Goal: Obtain resource: Download file/media

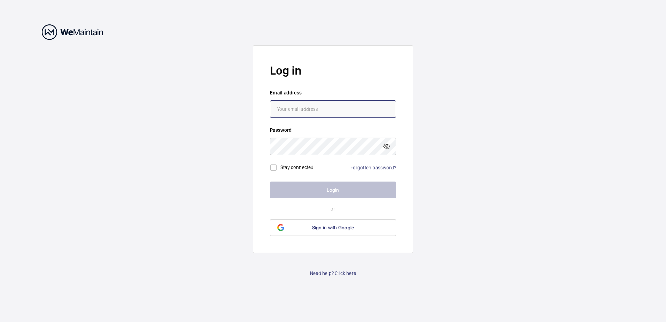
type input "[PERSON_NAME][EMAIL_ADDRESS][PERSON_NAME][DOMAIN_NAME]"
click at [290, 164] on label "Stay connected" at bounding box center [296, 167] width 33 height 6
checkbox input "true"
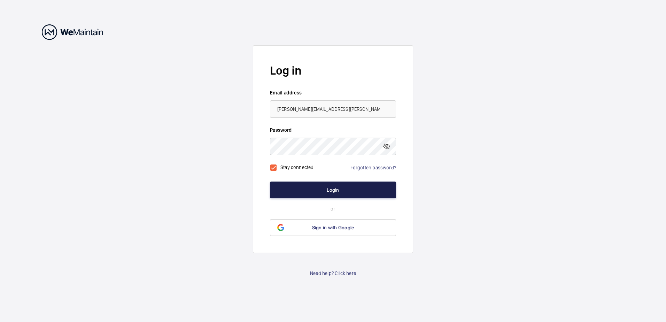
click at [297, 182] on button "Login" at bounding box center [333, 189] width 126 height 17
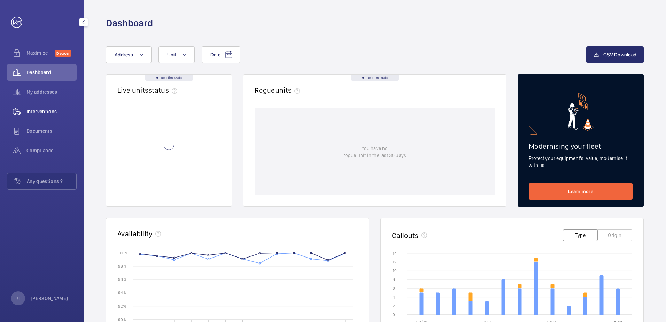
click at [38, 111] on span "Interventions" at bounding box center [51, 111] width 50 height 7
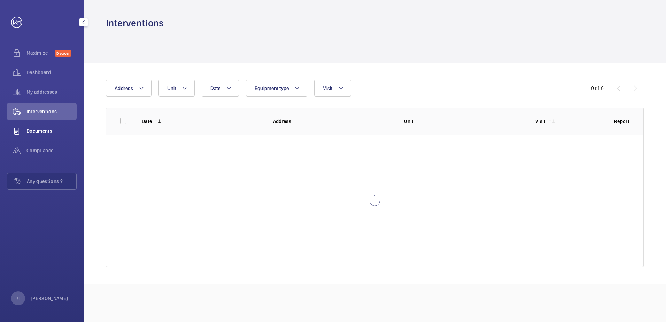
click at [41, 132] on span "Documents" at bounding box center [51, 130] width 50 height 7
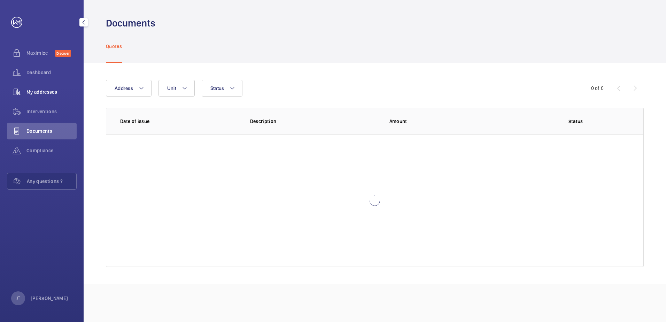
click at [36, 97] on div "My addresses" at bounding box center [42, 92] width 70 height 17
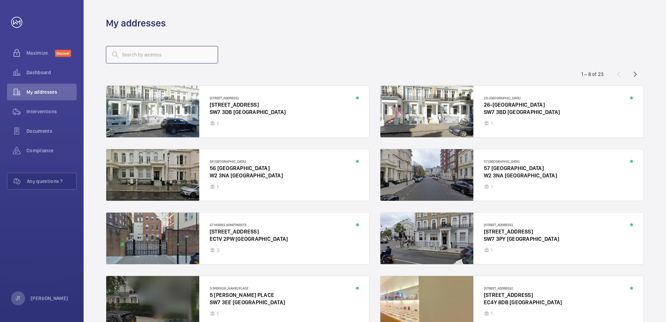
click at [140, 56] on input "text" at bounding box center [162, 54] width 112 height 17
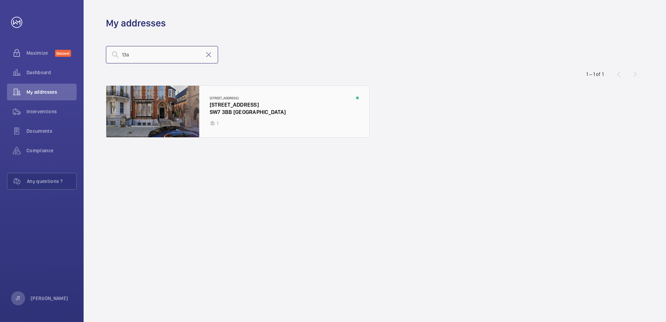
type input "13a"
click at [202, 102] on div at bounding box center [237, 112] width 263 height 52
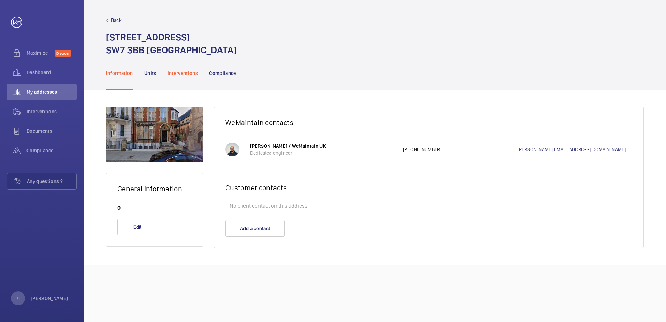
click at [186, 75] on p "Interventions" at bounding box center [182, 73] width 31 height 7
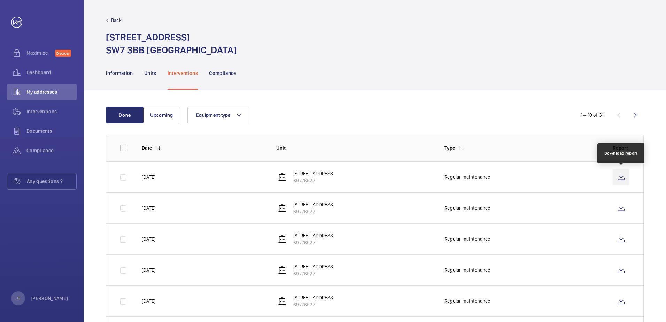
click at [622, 180] on wm-front-icon-button at bounding box center [620, 177] width 17 height 17
click at [40, 88] on div "My addresses" at bounding box center [42, 92] width 70 height 17
click at [117, 22] on p "Back" at bounding box center [116, 20] width 10 height 7
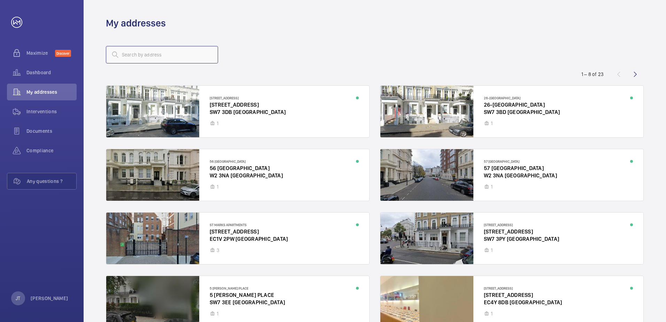
click at [138, 58] on input "text" at bounding box center [162, 54] width 112 height 17
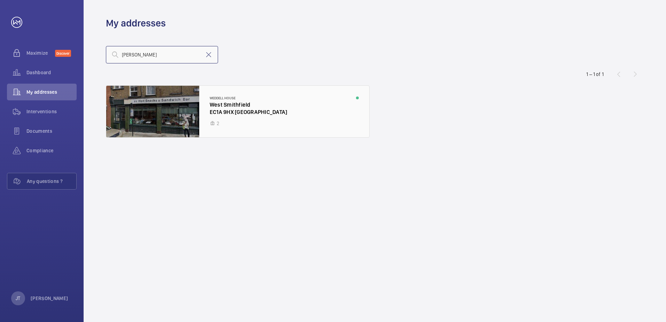
type input "[PERSON_NAME]"
click at [209, 107] on div at bounding box center [237, 112] width 263 height 52
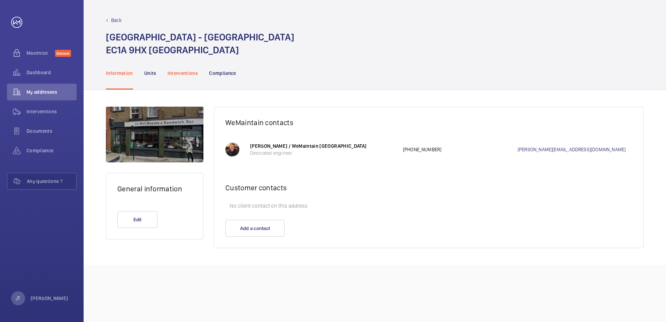
click at [187, 80] on div "Interventions" at bounding box center [182, 72] width 31 height 33
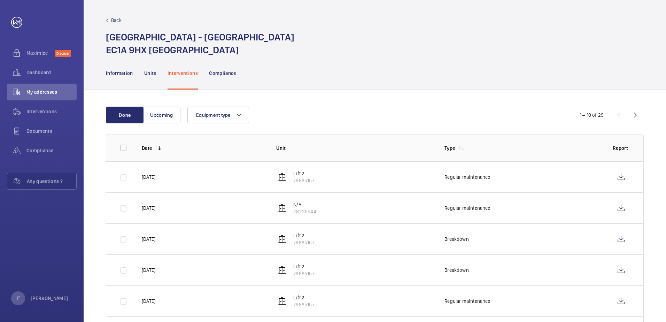
scroll to position [73, 0]
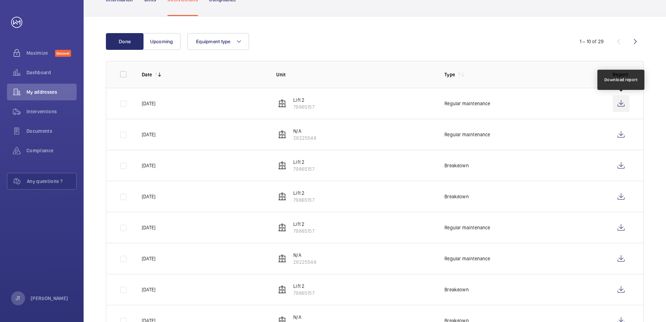
click at [623, 102] on wm-front-icon-button at bounding box center [620, 103] width 17 height 17
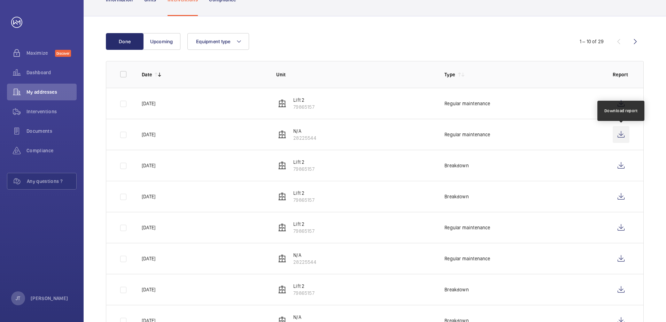
click at [620, 132] on wm-front-icon-button at bounding box center [620, 134] width 17 height 17
click at [50, 85] on div "My addresses" at bounding box center [42, 92] width 70 height 17
click at [42, 93] on span "My addresses" at bounding box center [51, 91] width 50 height 7
click at [42, 91] on span "My addresses" at bounding box center [51, 91] width 50 height 7
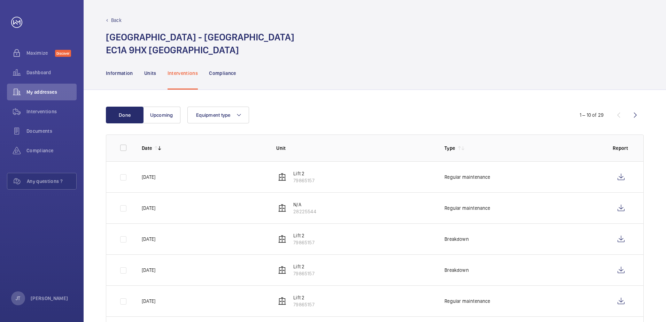
click at [109, 24] on div "Back [GEOGRAPHIC_DATA] - [GEOGRAPHIC_DATA] EC1A 9HX [GEOGRAPHIC_DATA]" at bounding box center [375, 37] width 538 height 40
click at [110, 21] on div "Back" at bounding box center [375, 20] width 538 height 7
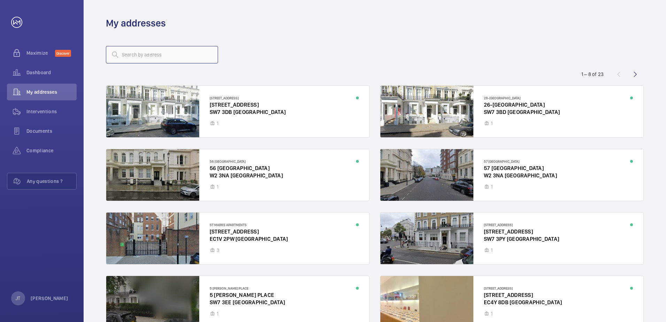
click at [131, 61] on input "text" at bounding box center [162, 54] width 112 height 17
type input "i"
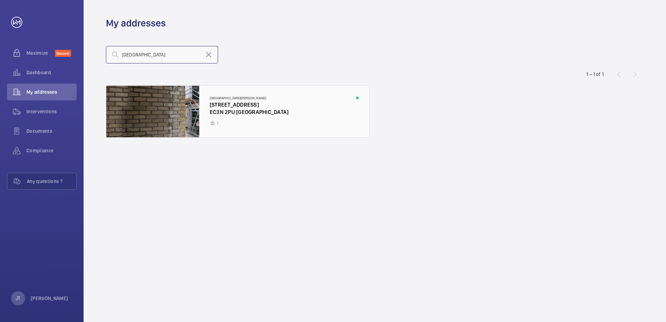
type input "[GEOGRAPHIC_DATA]"
click at [229, 101] on div at bounding box center [237, 112] width 263 height 52
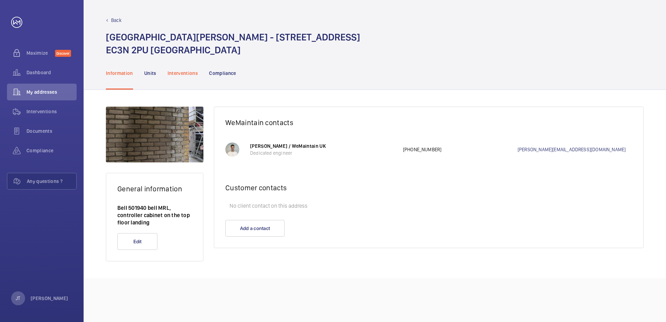
click at [176, 76] on p "Interventions" at bounding box center [182, 73] width 31 height 7
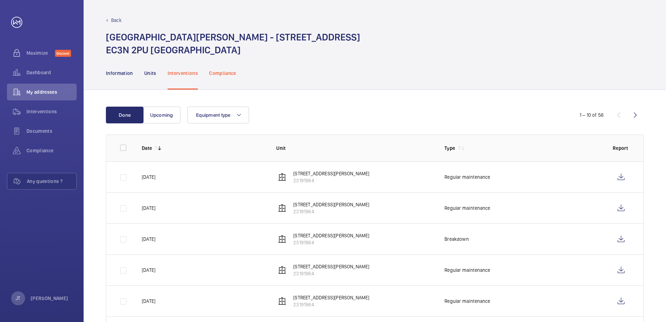
click at [231, 72] on p "Compliance" at bounding box center [222, 73] width 27 height 7
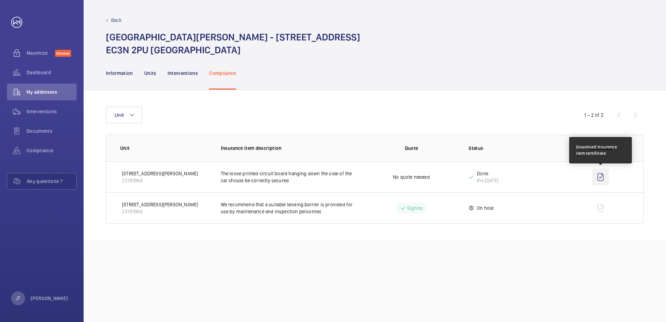
click at [596, 177] on wm-front-icon-button at bounding box center [600, 177] width 17 height 17
click at [109, 15] on div "Back [GEOGRAPHIC_DATA][PERSON_NAME] - [STREET_ADDRESS]" at bounding box center [375, 28] width 582 height 56
click at [111, 16] on div "Back [GEOGRAPHIC_DATA][PERSON_NAME] - [STREET_ADDRESS]" at bounding box center [375, 28] width 582 height 56
click at [112, 17] on p "Back" at bounding box center [116, 20] width 10 height 7
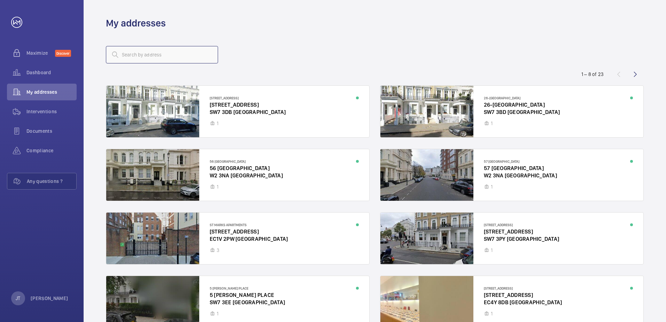
click at [129, 50] on input "text" at bounding box center [162, 54] width 112 height 17
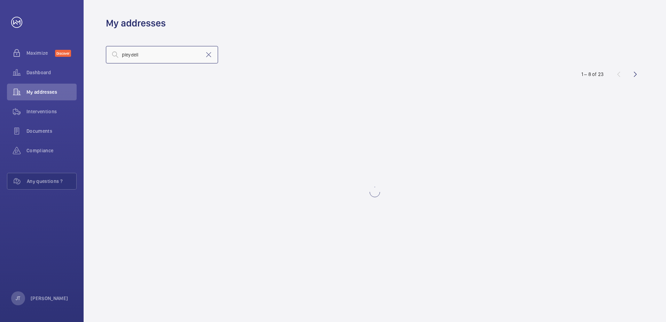
type input "pleydell"
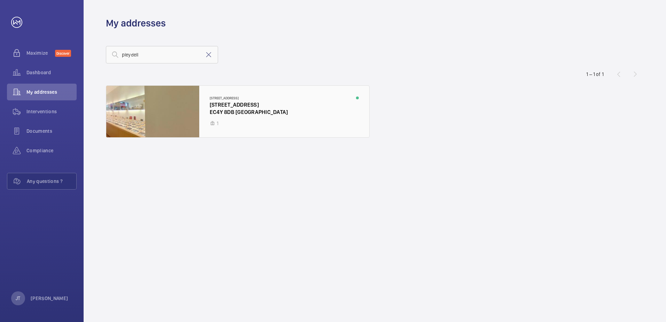
click at [273, 113] on div at bounding box center [237, 112] width 263 height 52
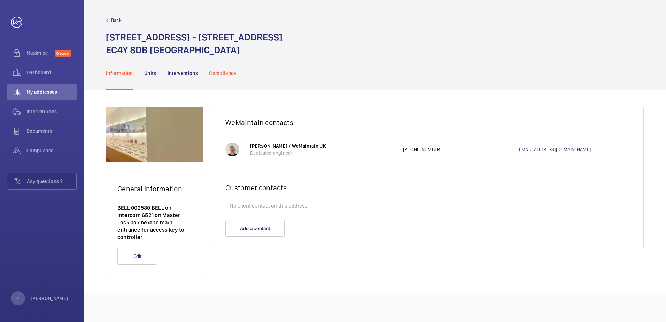
click at [221, 70] on p "Compliance" at bounding box center [222, 73] width 27 height 7
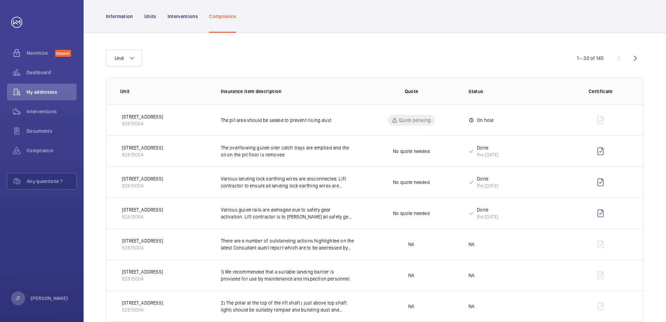
scroll to position [57, 0]
click at [594, 155] on wm-front-icon-button at bounding box center [600, 151] width 17 height 17
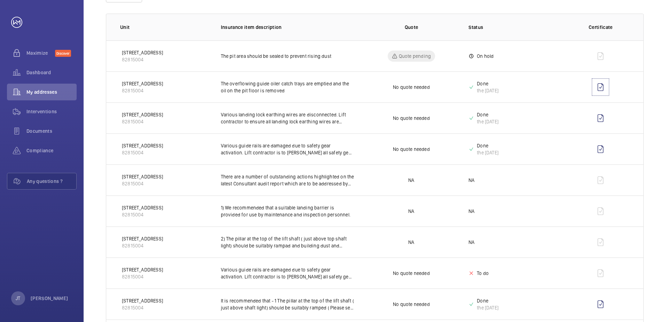
scroll to position [122, 0]
click at [48, 96] on div "My addresses" at bounding box center [42, 92] width 70 height 17
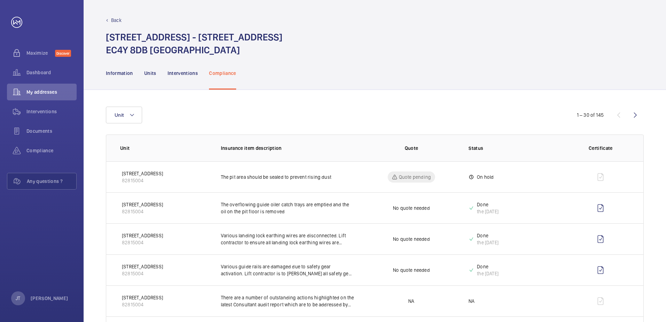
click at [110, 20] on div "Back" at bounding box center [375, 20] width 538 height 7
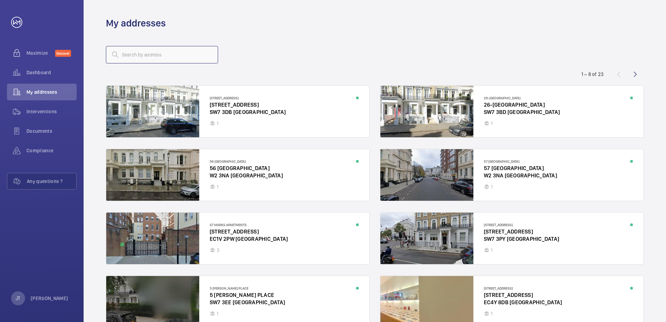
click at [133, 49] on input "text" at bounding box center [162, 54] width 112 height 17
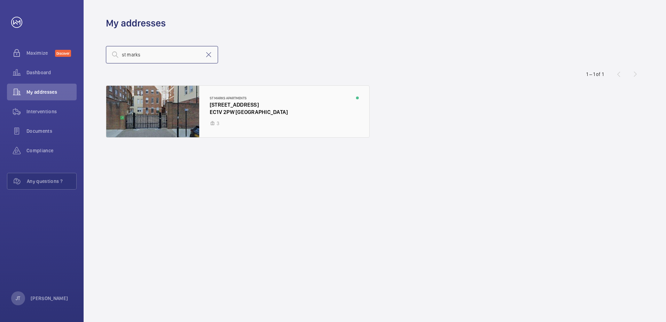
type input "st marks"
click at [215, 104] on div at bounding box center [237, 112] width 263 height 52
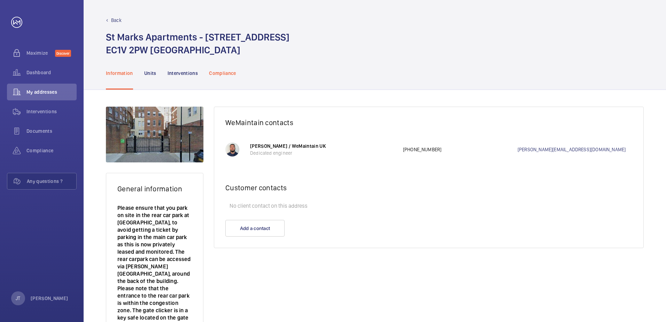
click at [226, 72] on p "Compliance" at bounding box center [222, 73] width 27 height 7
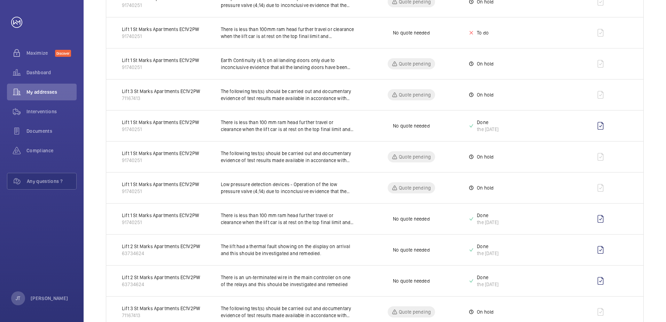
scroll to position [268, 0]
click at [602, 223] on wm-front-icon-button at bounding box center [600, 219] width 17 height 17
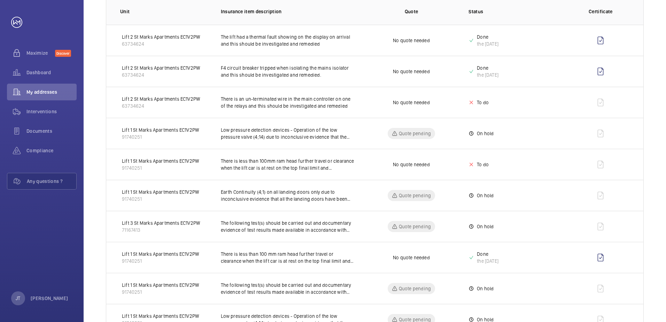
scroll to position [136, 0]
click at [600, 38] on wm-front-icon-button at bounding box center [600, 40] width 17 height 17
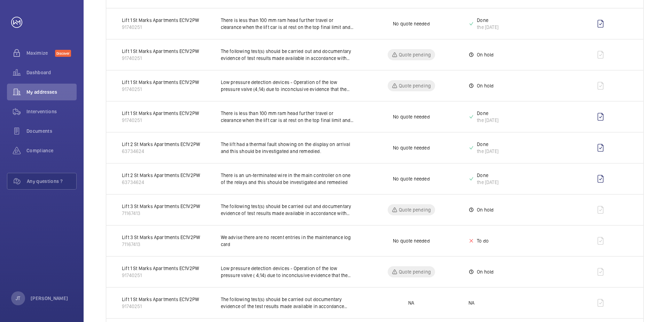
scroll to position [370, 0]
click at [597, 178] on wm-front-icon-button at bounding box center [600, 178] width 17 height 17
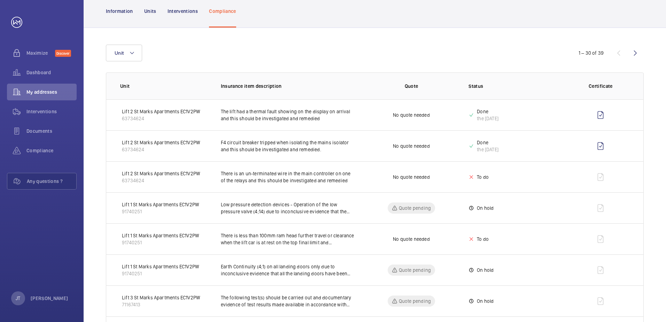
scroll to position [62, 0]
click at [599, 142] on wm-front-icon-button at bounding box center [600, 145] width 17 height 17
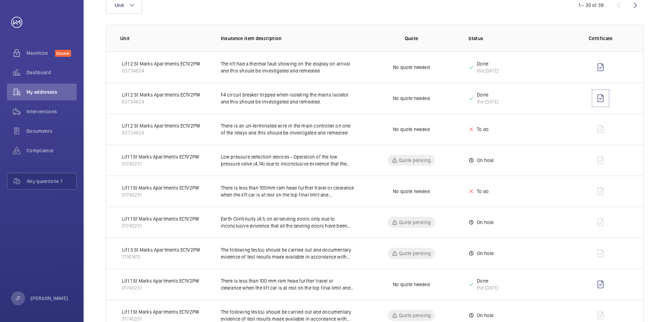
scroll to position [109, 0]
